Goal: Navigation & Orientation: Find specific page/section

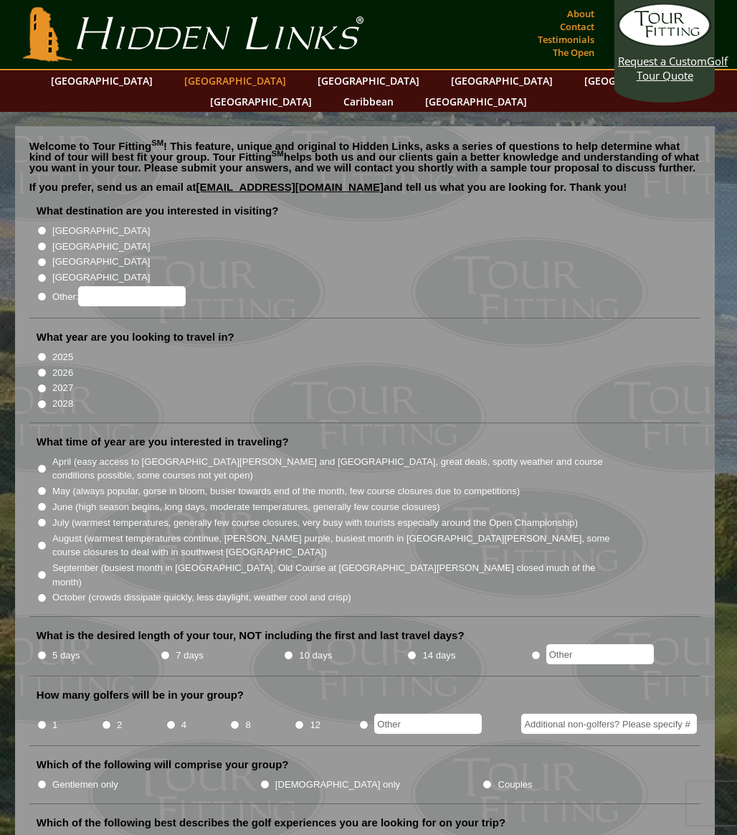
click at [207, 75] on link "[GEOGRAPHIC_DATA]" at bounding box center [235, 80] width 116 height 21
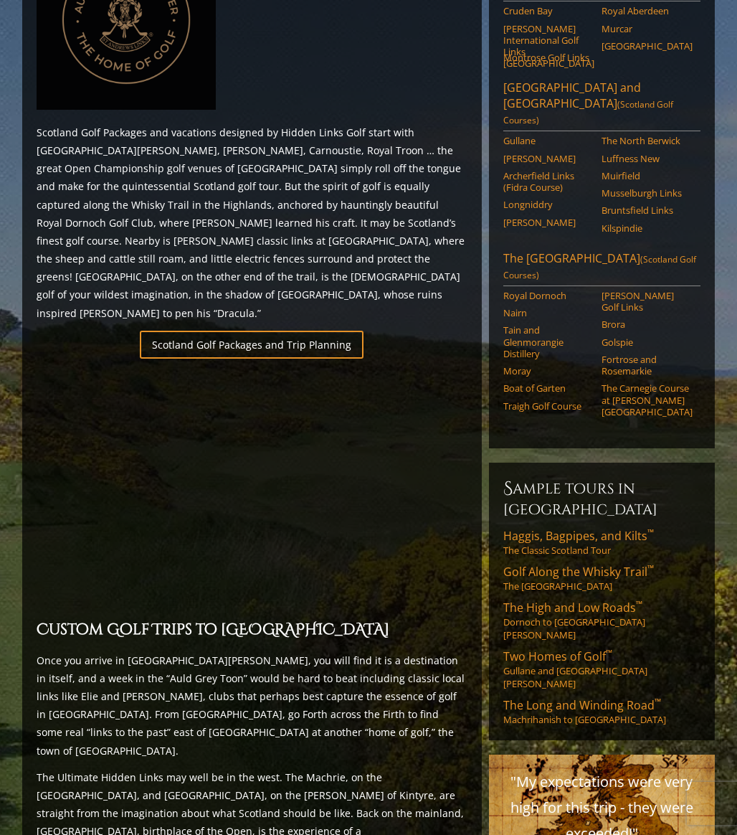
scroll to position [653, 0]
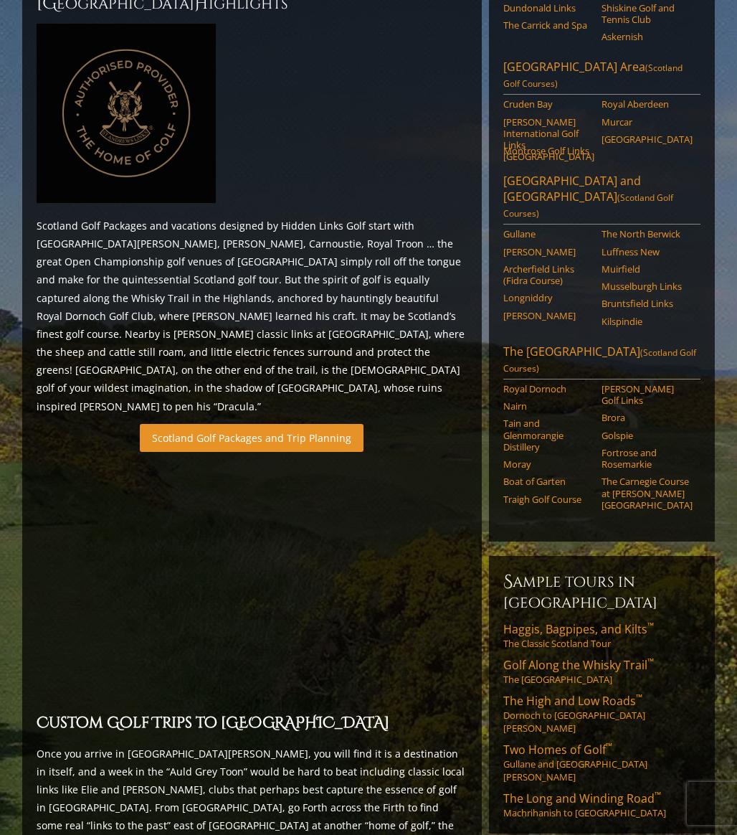
click at [236, 424] on link "Scotland Golf Packages and Trip Planning" at bounding box center [252, 438] width 224 height 28
